Goal: Find specific page/section: Find specific page/section

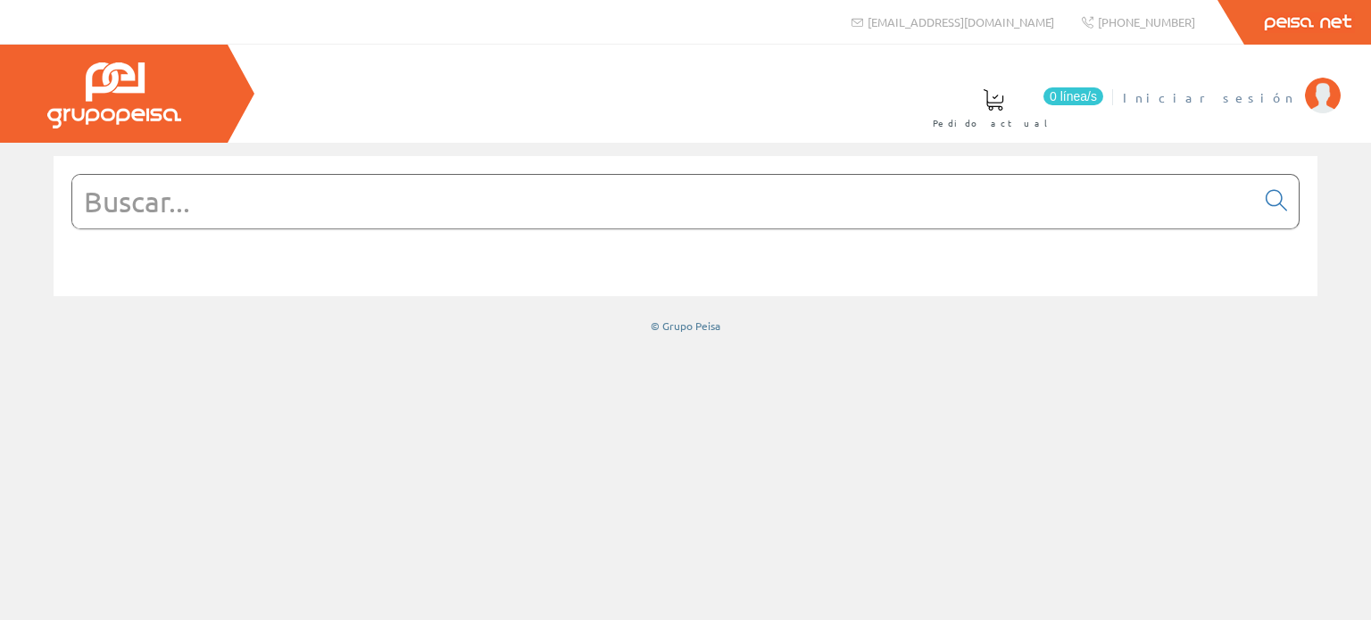
click at [1317, 101] on img at bounding box center [1323, 96] width 36 height 36
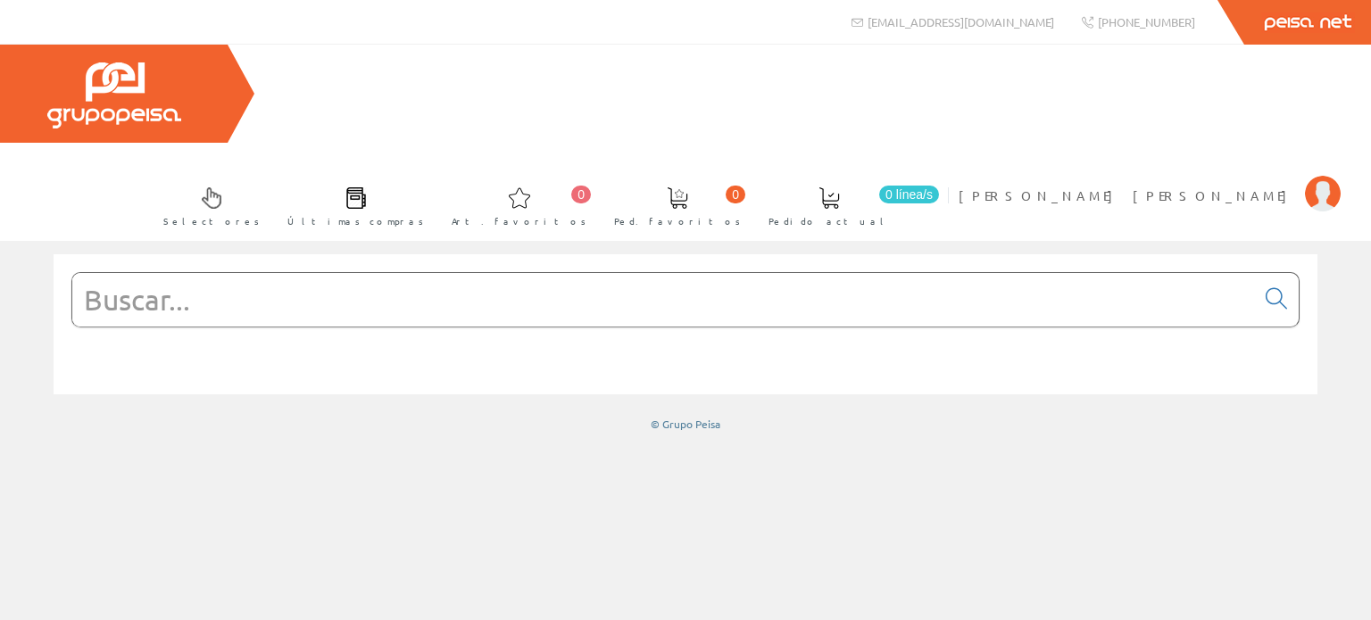
click at [367, 187] on span at bounding box center [355, 197] width 21 height 21
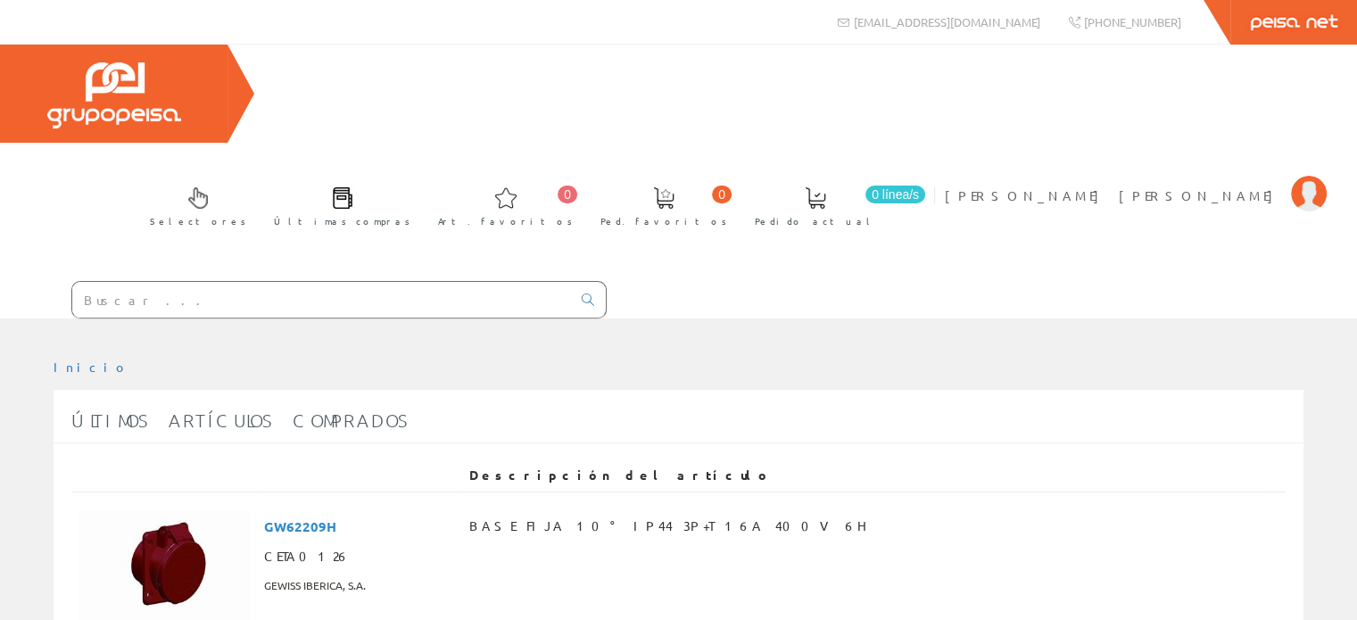
click at [353, 187] on span at bounding box center [342, 197] width 21 height 21
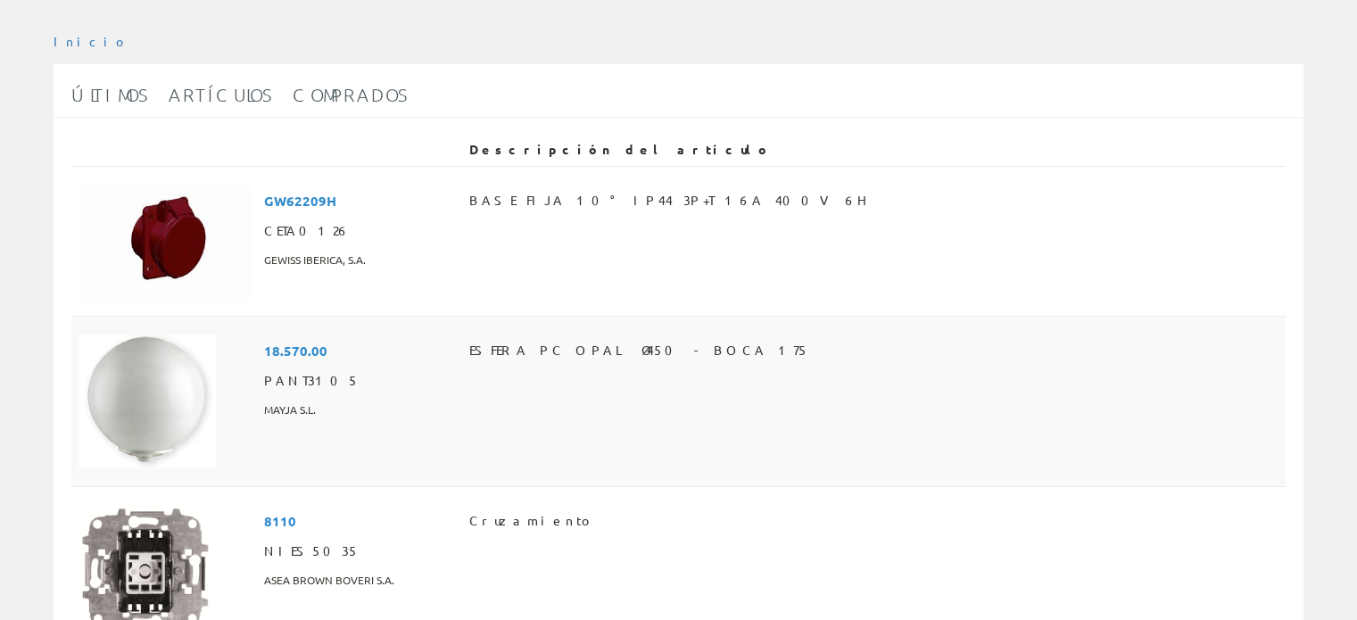
scroll to position [357, 0]
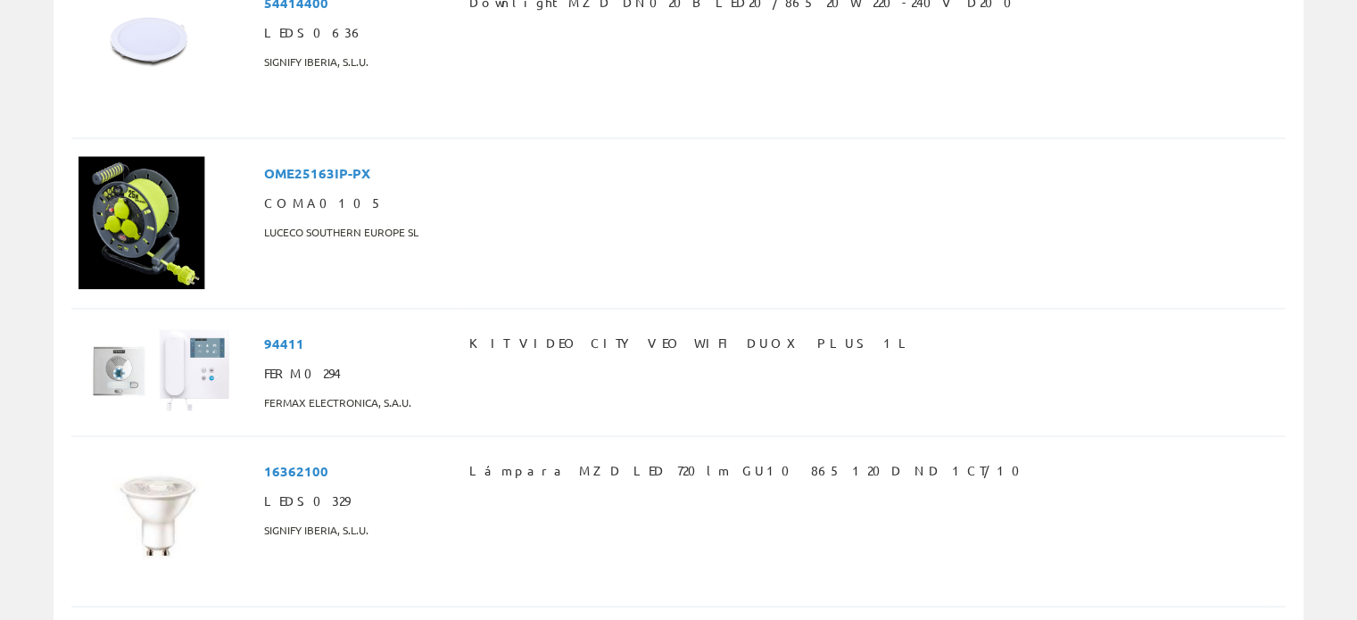
scroll to position [3391, 0]
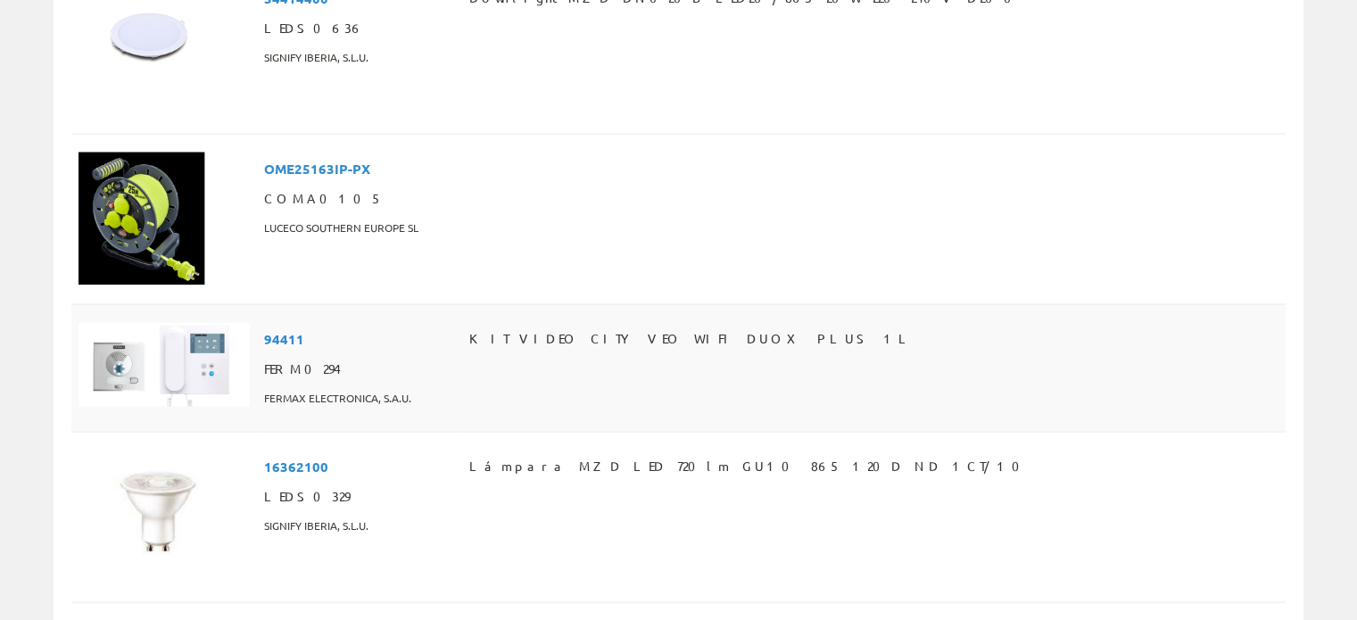
click at [185, 322] on img at bounding box center [164, 364] width 171 height 84
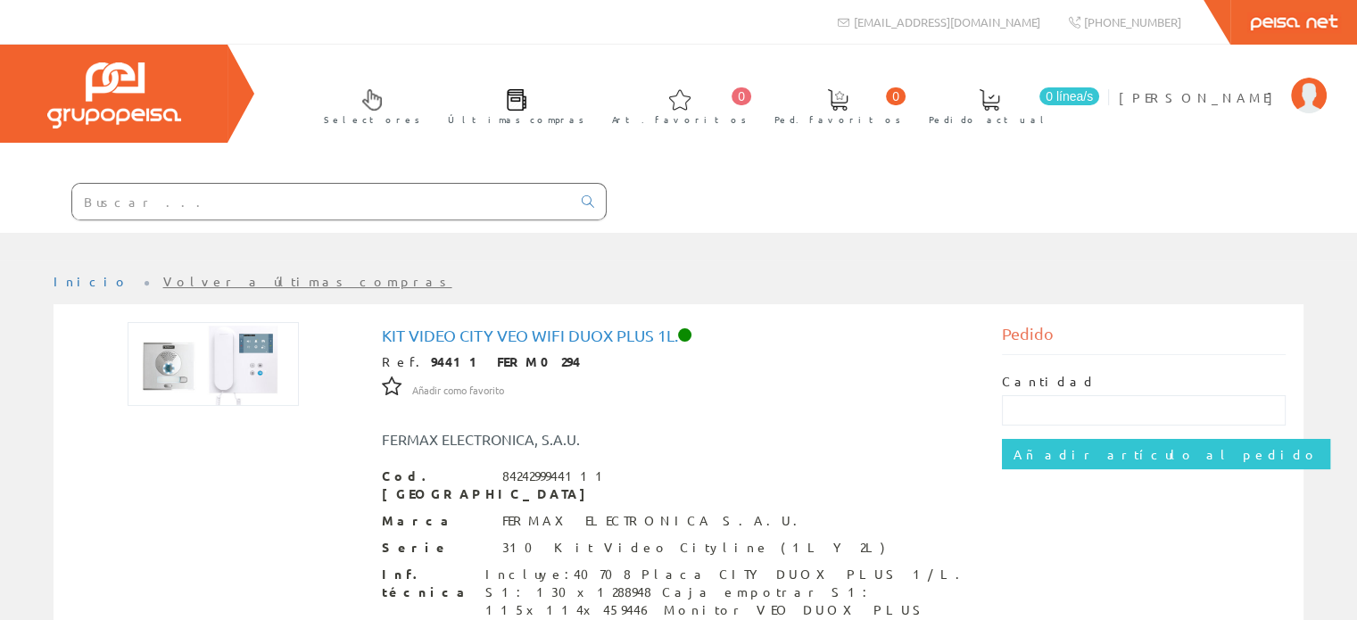
click at [1000, 104] on span at bounding box center [989, 99] width 21 height 21
